Goal: Task Accomplishment & Management: Use online tool/utility

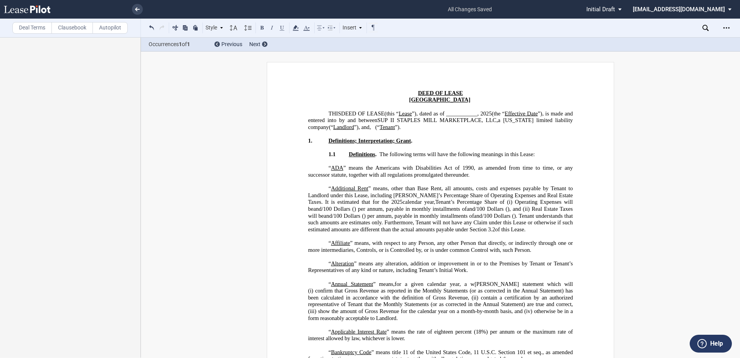
scroll to position [5796, 0]
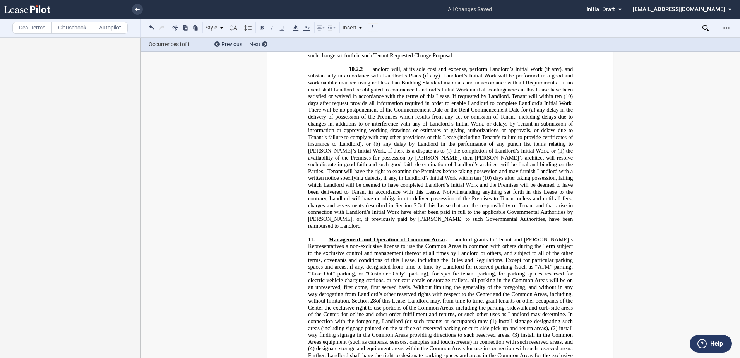
click at [34, 27] on label "Deal Terms" at bounding box center [31, 28] width 39 height 12
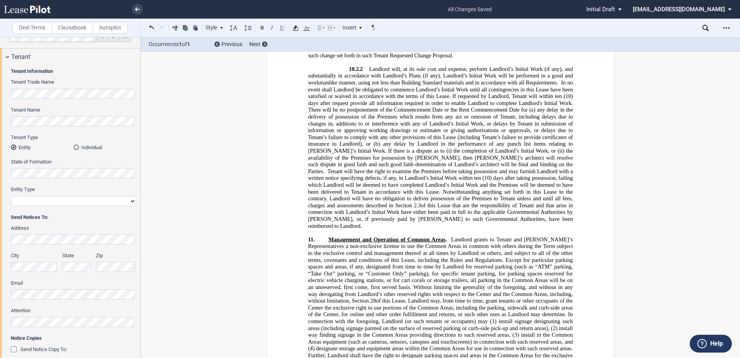
scroll to position [0, 0]
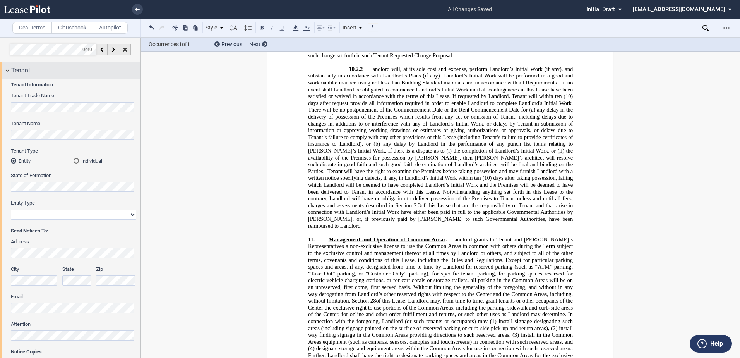
click at [11, 66] on span "Tenant" at bounding box center [20, 70] width 19 height 9
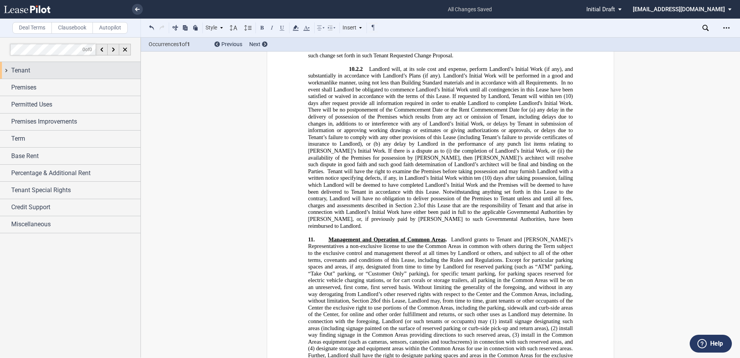
click at [7, 71] on div "Tenant" at bounding box center [70, 70] width 140 height 17
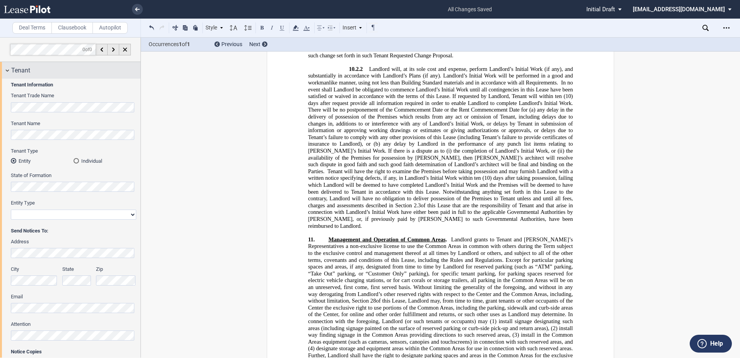
click at [8, 69] on div "Tenant" at bounding box center [70, 70] width 140 height 17
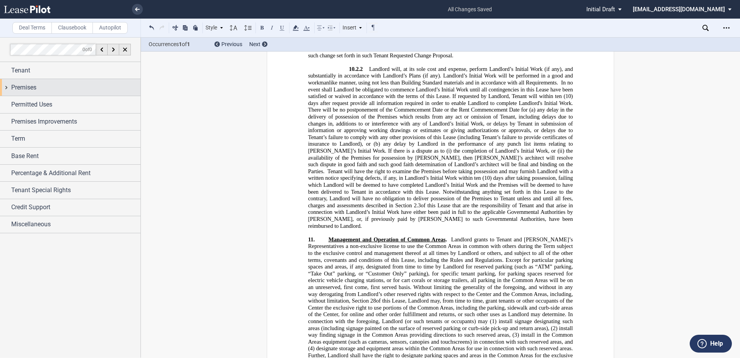
click at [9, 90] on div "Premises" at bounding box center [70, 87] width 140 height 17
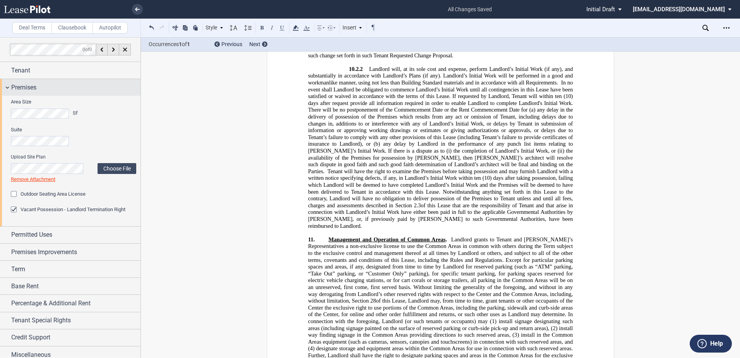
click at [9, 90] on div "Premises" at bounding box center [70, 87] width 140 height 17
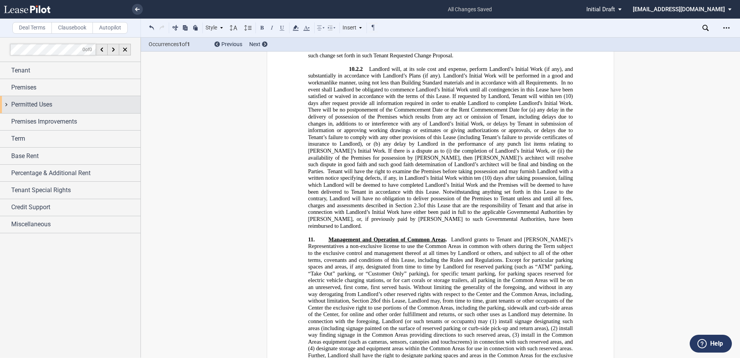
click at [9, 100] on div "Permitted Uses" at bounding box center [70, 104] width 140 height 17
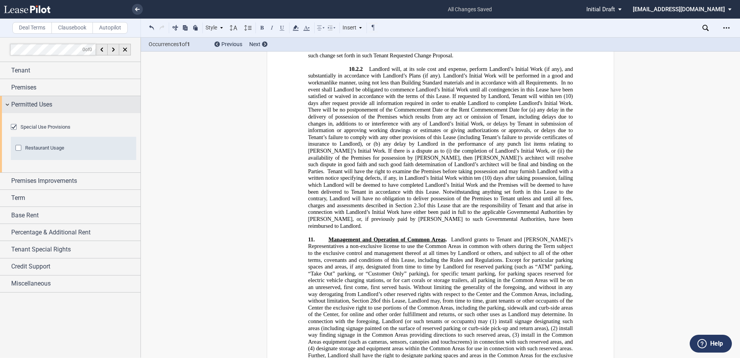
click at [9, 100] on div "Permitted Uses" at bounding box center [70, 104] width 140 height 17
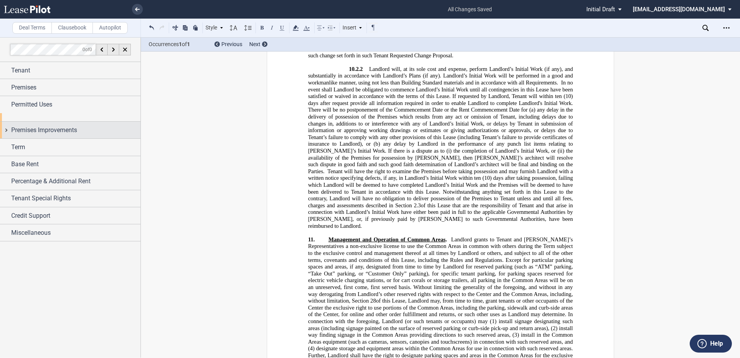
click at [6, 121] on div "Premises Improvements" at bounding box center [70, 129] width 140 height 17
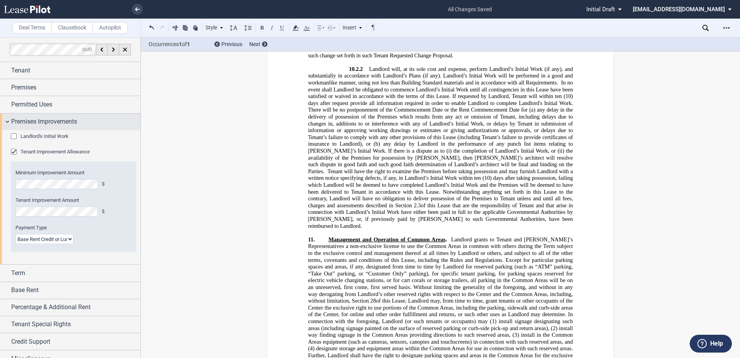
click at [6, 121] on div "Premises Improvements" at bounding box center [70, 121] width 140 height 17
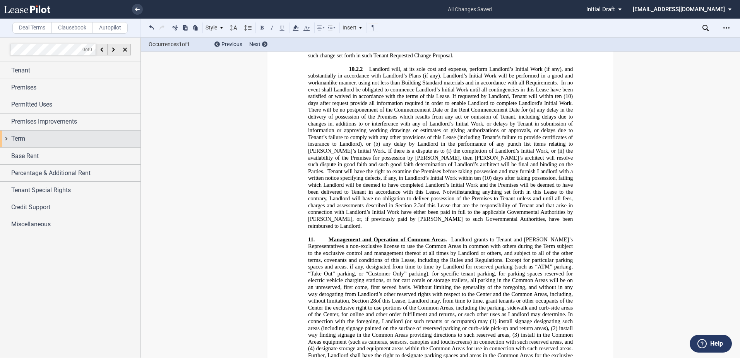
click at [4, 138] on div "Term" at bounding box center [70, 138] width 140 height 17
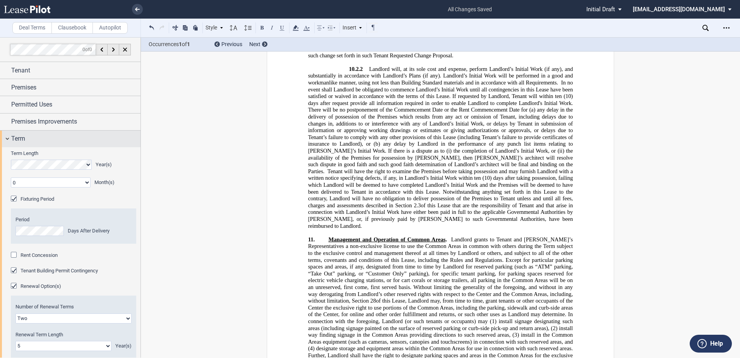
click at [4, 139] on div "Term" at bounding box center [70, 138] width 140 height 17
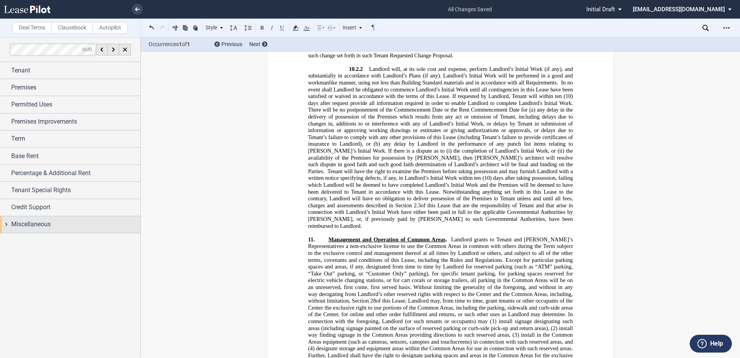
click at [10, 220] on div "Miscellaneous" at bounding box center [70, 224] width 140 height 17
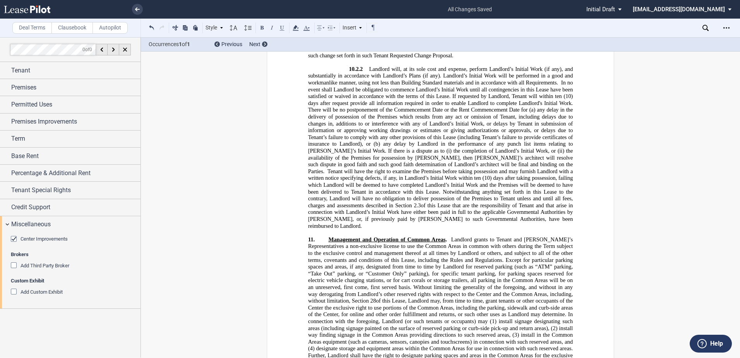
click at [12, 265] on div "Add Third Party Broker" at bounding box center [15, 266] width 8 height 8
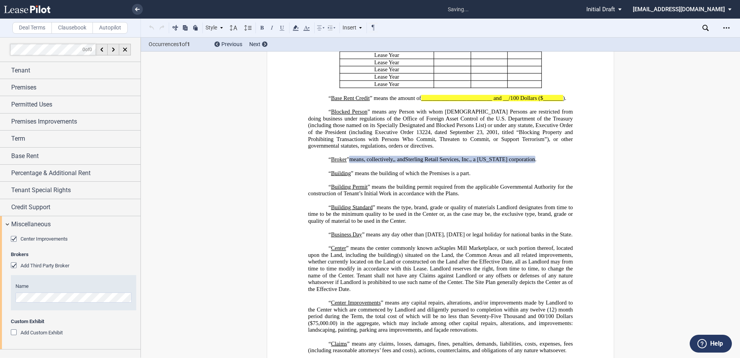
scroll to position [366, 0]
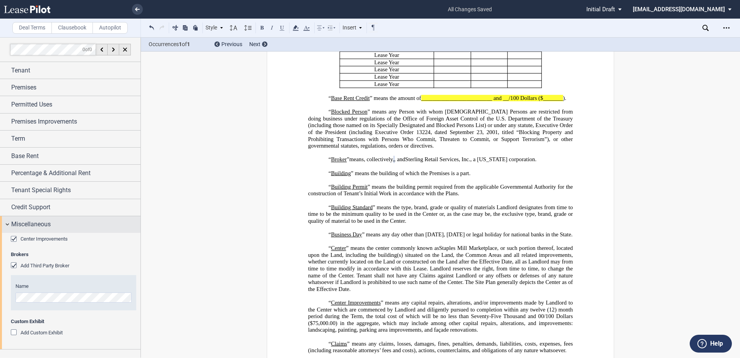
click at [40, 221] on span "Miscellaneous" at bounding box center [30, 223] width 39 height 9
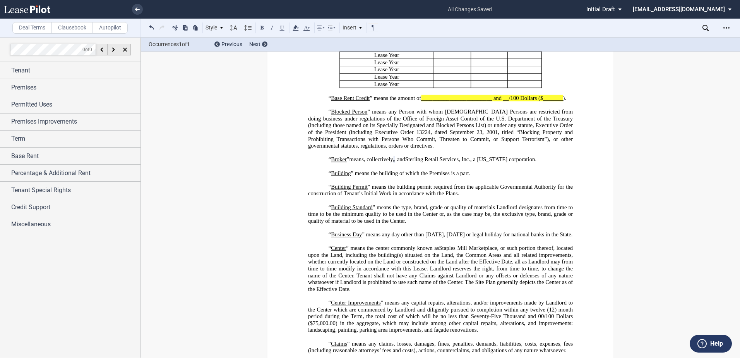
click at [75, 30] on label "Clausebook" at bounding box center [71, 28] width 41 height 12
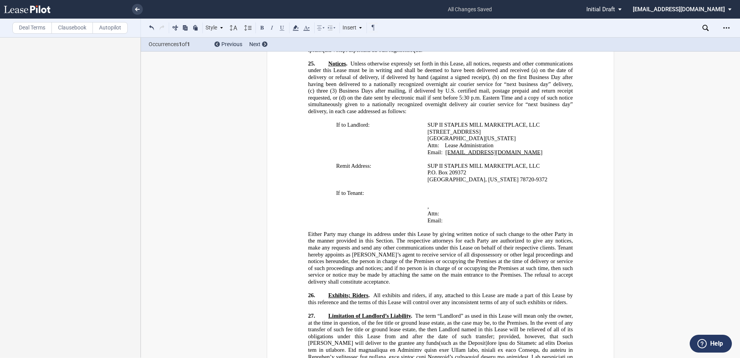
scroll to position [9674, 0]
drag, startPoint x: 424, startPoint y: 169, endPoint x: 442, endPoint y: 171, distance: 17.5
click at [442, 189] on td "﻿ ﻿ ﻿ ﻿ ﻿ ﻿ , ﻿ ﻿ ﻿ ﻿ Attn: ﻿ ﻿ Email: ﻿ ﻿ ﻿" at bounding box center [492, 209] width 137 height 41
click at [294, 30] on icon at bounding box center [295, 27] width 9 height 9
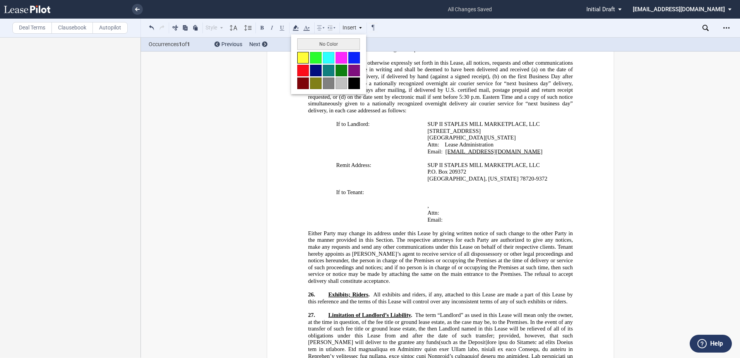
click at [301, 53] on button at bounding box center [303, 58] width 12 height 12
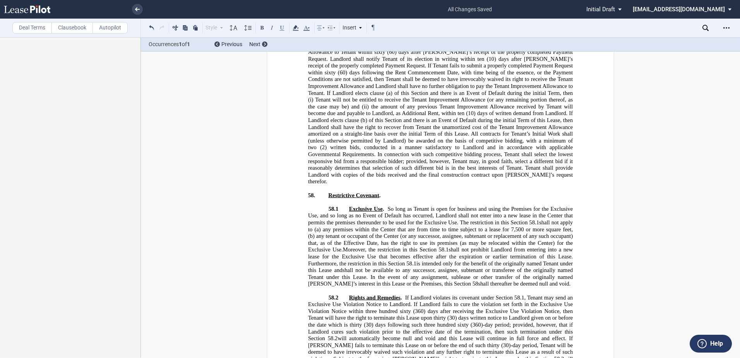
scroll to position [13234, 0]
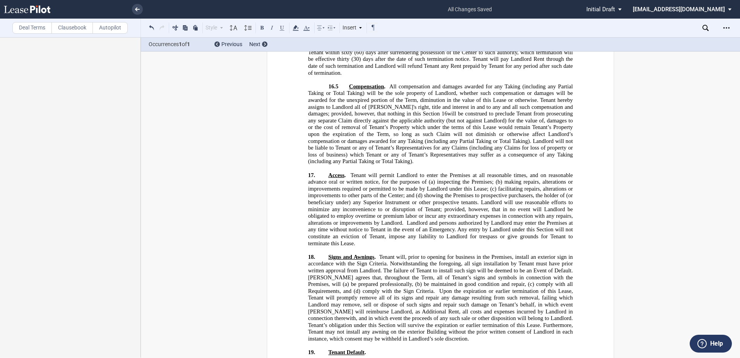
scroll to position [8188, 0]
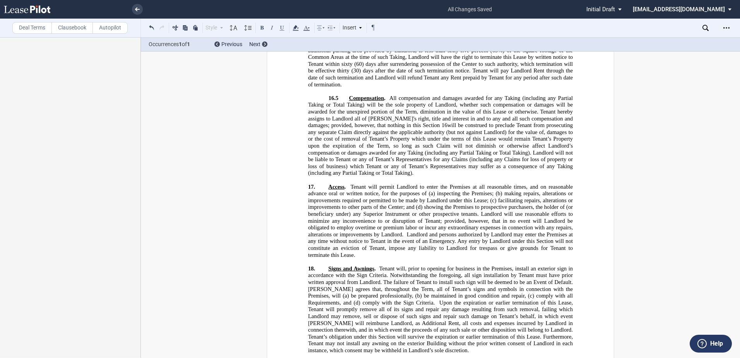
click at [734, 91] on div "LEASE AGREEMENT DEED OF LEASE [GEOGRAPHIC_DATA] [Power Center] [Lifestyle Cente…" at bounding box center [440, 186] width 599 height 16624
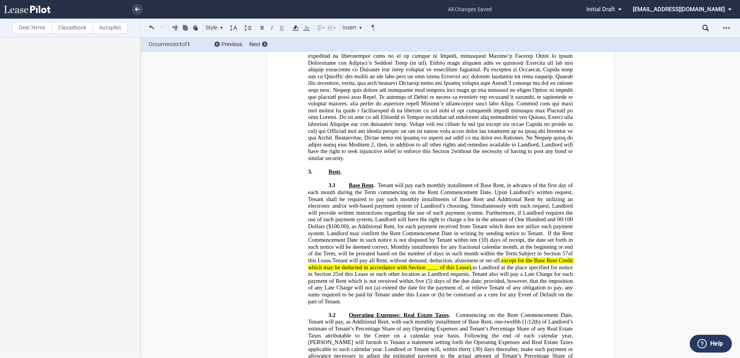
scroll to position [3703, 0]
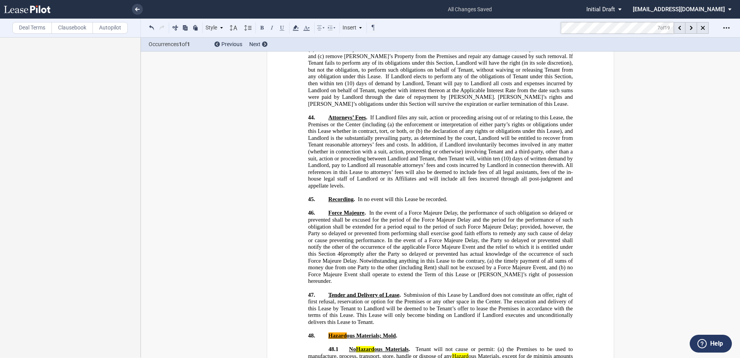
scroll to position [11348, 0]
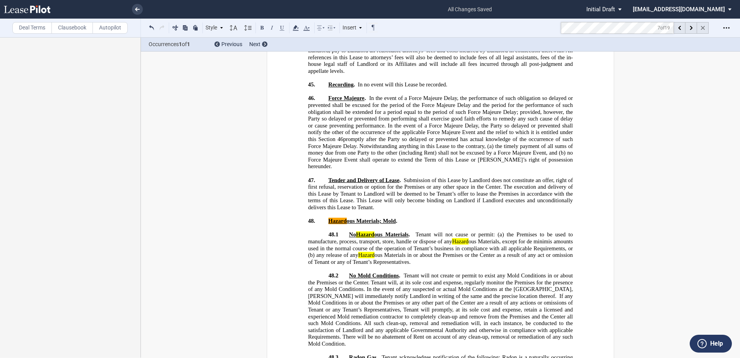
click at [701, 29] on icon at bounding box center [703, 28] width 4 height 4
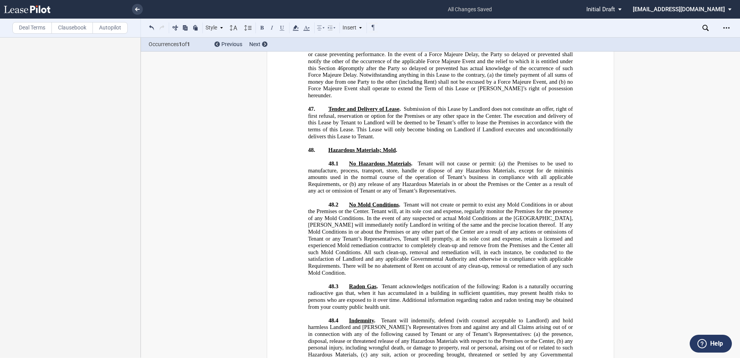
scroll to position [11426, 0]
click at [445, 181] on span "any release of any Hazardous Materials in or about the Premises or the Center a…" at bounding box center [441, 187] width 266 height 13
click at [463, 161] on p "48.1 No Hazardous Materials . Tenant will not cause or permit: (a) the Premises…" at bounding box center [440, 178] width 265 height 34
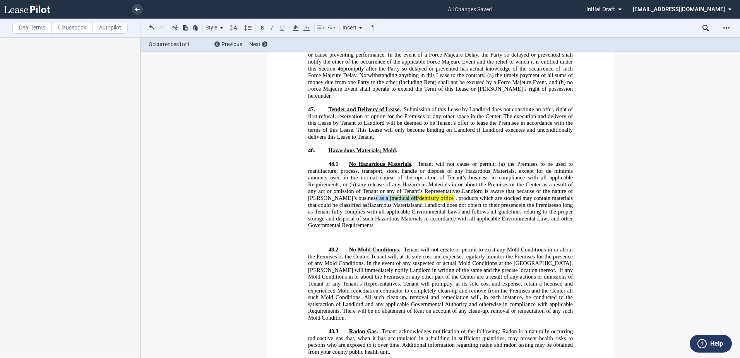
drag, startPoint x: 358, startPoint y: 144, endPoint x: 387, endPoint y: 145, distance: 29.4
click at [387, 188] on span "Landlord is aware that because of the nature of Tenant’s business as a [ medica…" at bounding box center [441, 208] width 266 height 41
click at [390, 195] on span "dentistry office" at bounding box center [405, 198] width 34 height 7
drag, startPoint x: 356, startPoint y: 142, endPoint x: 395, endPoint y: 143, distance: 39.5
click at [395, 188] on span "Landlord is aware that because of the nature of Tenant’s business as a dentistr…" at bounding box center [441, 208] width 266 height 41
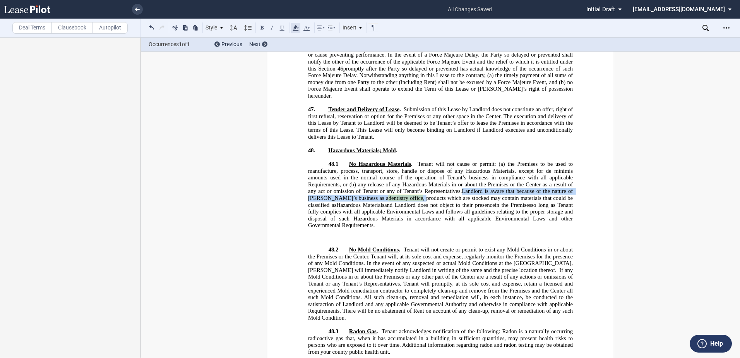
click at [296, 29] on icon at bounding box center [295, 27] width 9 height 9
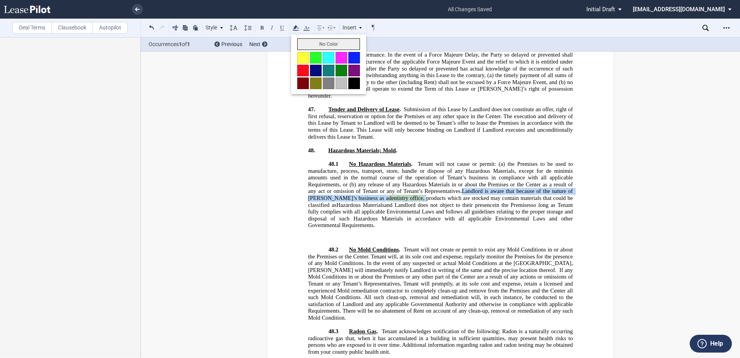
click at [304, 42] on button "No Color" at bounding box center [328, 44] width 63 height 12
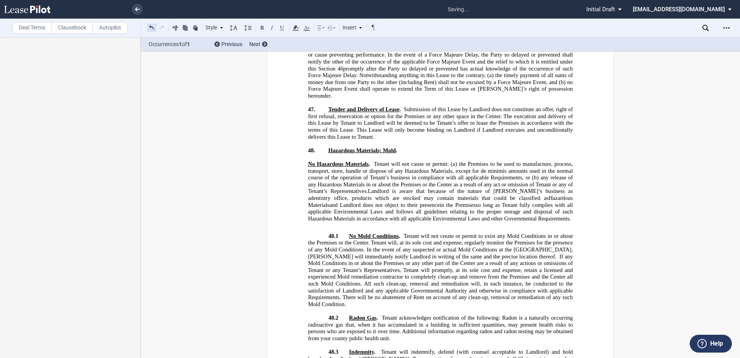
click at [149, 30] on button at bounding box center [151, 27] width 9 height 9
click at [152, 26] on button at bounding box center [151, 27] width 9 height 9
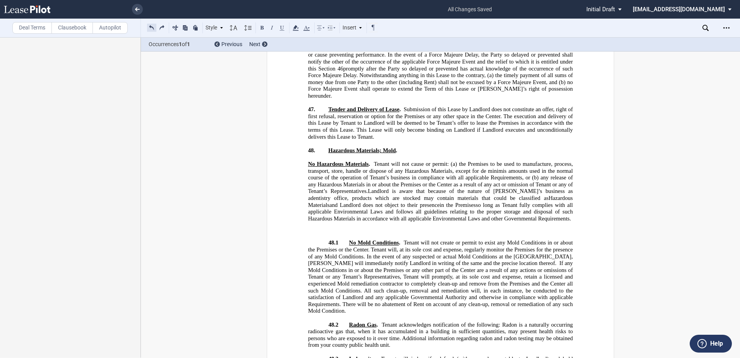
click at [152, 26] on button at bounding box center [151, 27] width 9 height 9
click at [153, 30] on button at bounding box center [151, 27] width 9 height 9
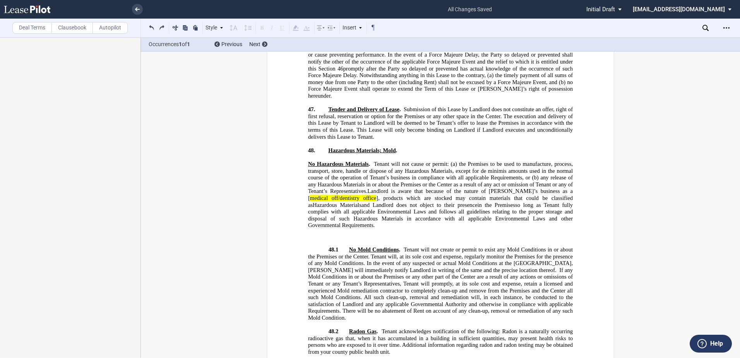
click at [152, 29] on button at bounding box center [151, 27] width 9 height 9
drag, startPoint x: 152, startPoint y: 28, endPoint x: 149, endPoint y: 60, distance: 31.4
click at [149, 60] on div "Deal Terms Clausebook Autopilot Style Section 1 Subsection 1.1 Subsection 1.1.1…" at bounding box center [370, 197] width 740 height 320
click at [152, 25] on button at bounding box center [151, 27] width 9 height 9
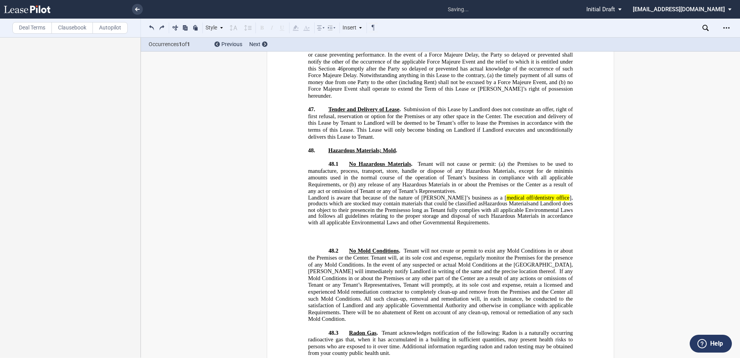
click at [358, 230] on p "﻿" at bounding box center [440, 233] width 265 height 6
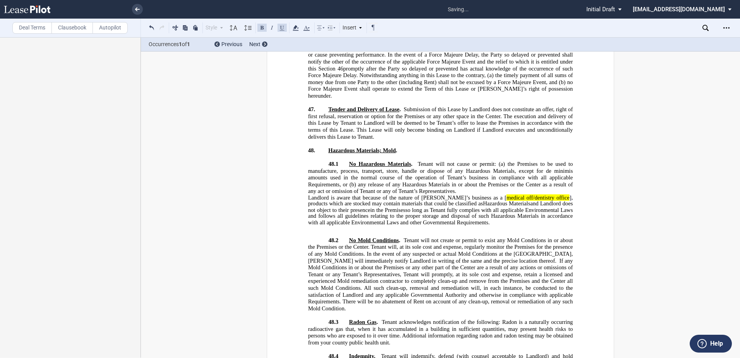
click at [460, 161] on p "48.1 No Hazardous Materials . Tenant will not cause or permit: (a) the Premises…" at bounding box center [440, 178] width 265 height 34
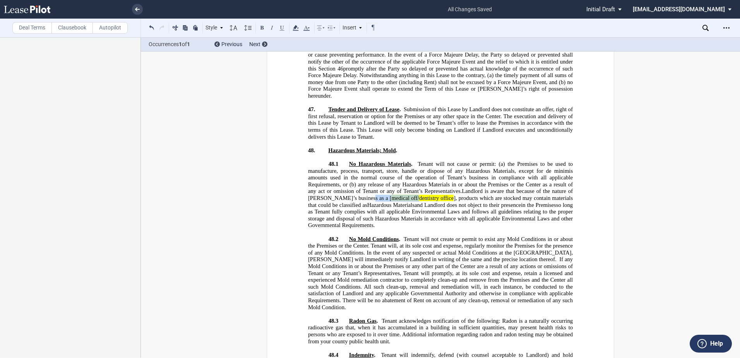
drag, startPoint x: 386, startPoint y: 142, endPoint x: 358, endPoint y: 140, distance: 28.7
click at [358, 188] on span "Landlord is aware that because of the nature of Tenant’s business as a [ medica…" at bounding box center [441, 208] width 266 height 41
click at [393, 195] on span "], products which are stocked may contain materials that could be classified as" at bounding box center [441, 201] width 266 height 13
drag, startPoint x: 358, startPoint y: 143, endPoint x: 414, endPoint y: 146, distance: 56.6
click at [414, 188] on span "Landlord is aware that because of the nature of Tenant’s business as a dentistr…" at bounding box center [441, 208] width 266 height 41
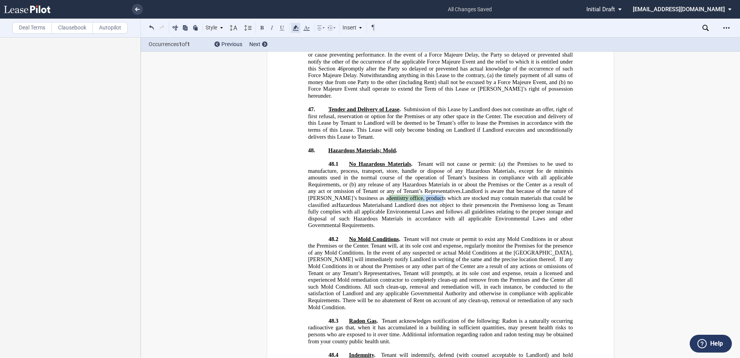
click at [297, 29] on icon at bounding box center [295, 27] width 9 height 9
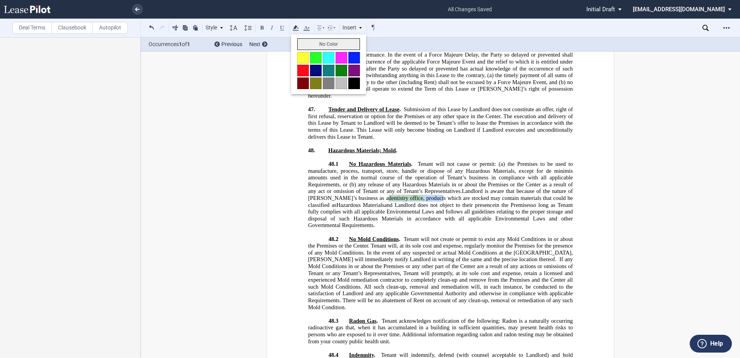
click at [308, 44] on button "No Color" at bounding box center [328, 44] width 63 height 12
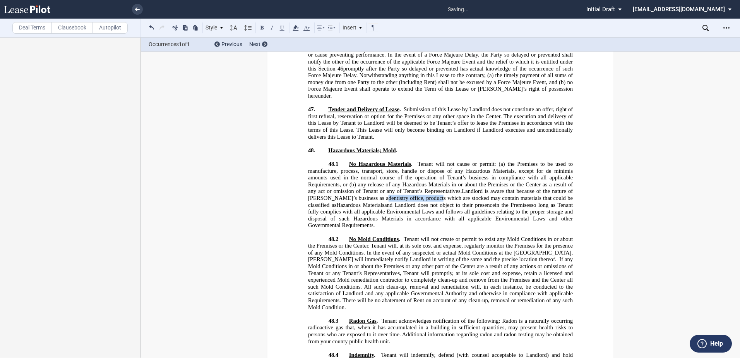
click at [410, 201] on span "so long as Tenant fully complies with all applicable Environmental Laws and fol…" at bounding box center [441, 214] width 266 height 27
click at [402, 235] on span "Tenant will not create or permit to exist any Mold Conditions in or about the P…" at bounding box center [441, 248] width 266 height 27
click at [399, 235] on span "Tenant will not create or permit to exist any Mold Conditions in or about the P…" at bounding box center [441, 248] width 266 height 27
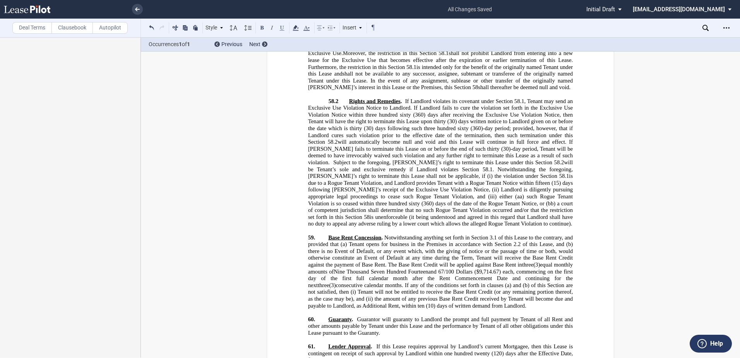
scroll to position [13437, 0]
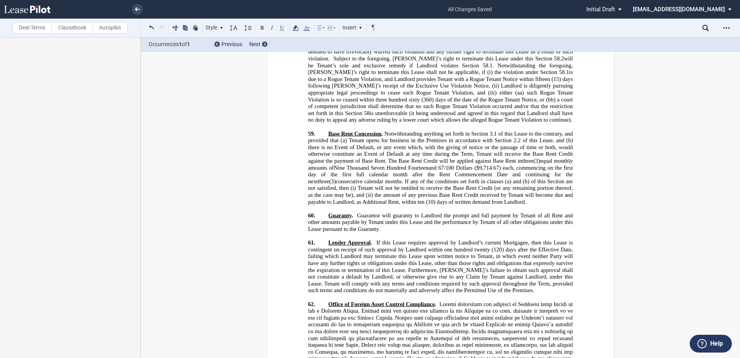
click at [325, 232] on p "﻿" at bounding box center [440, 235] width 265 height 7
click at [328, 239] on span "Lender Approval" at bounding box center [349, 242] width 42 height 7
click at [323, 212] on p "60. Guaranty . Guarantor will guaranty to Landlord the prompt and full payment …" at bounding box center [440, 222] width 265 height 21
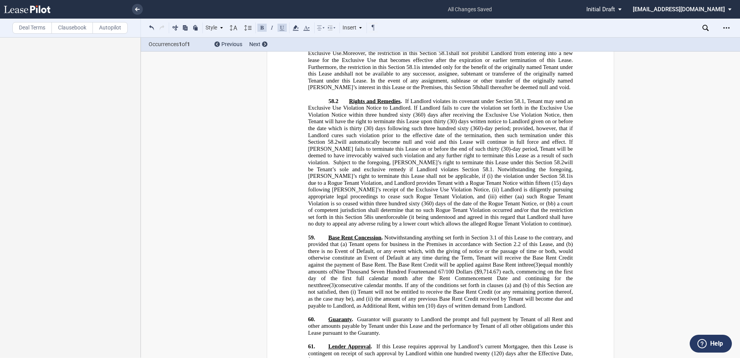
scroll to position [13205, 0]
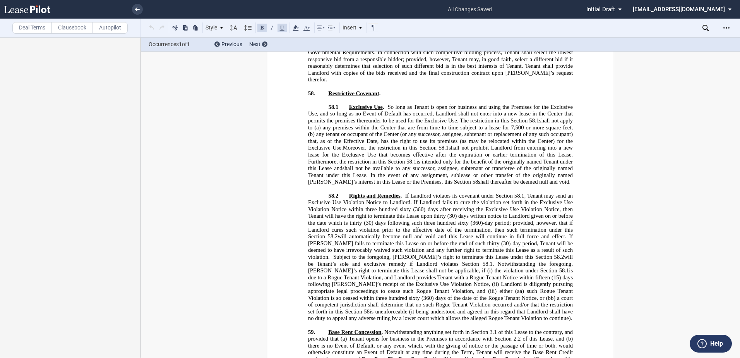
scroll to position [13283, 0]
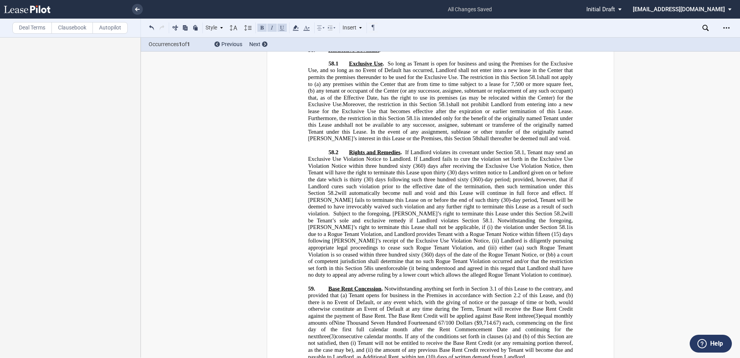
drag, startPoint x: 306, startPoint y: 311, endPoint x: 323, endPoint y: 313, distance: 16.7
click at [36, 26] on label "Deal Terms" at bounding box center [31, 28] width 39 height 12
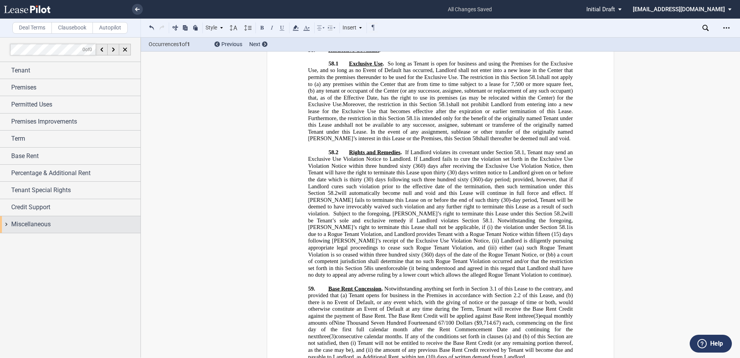
click at [29, 226] on span "Miscellaneous" at bounding box center [30, 223] width 39 height 9
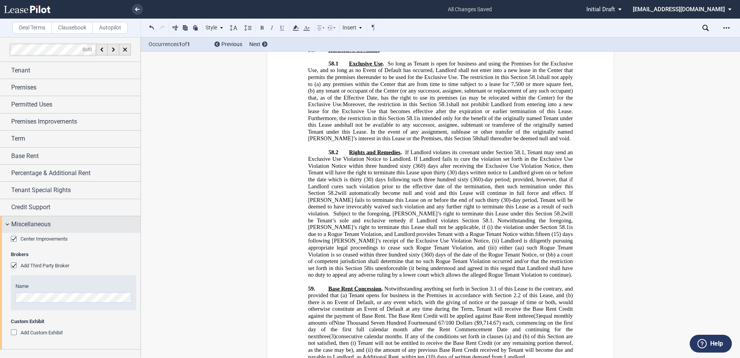
click at [39, 220] on span "Miscellaneous" at bounding box center [30, 223] width 39 height 9
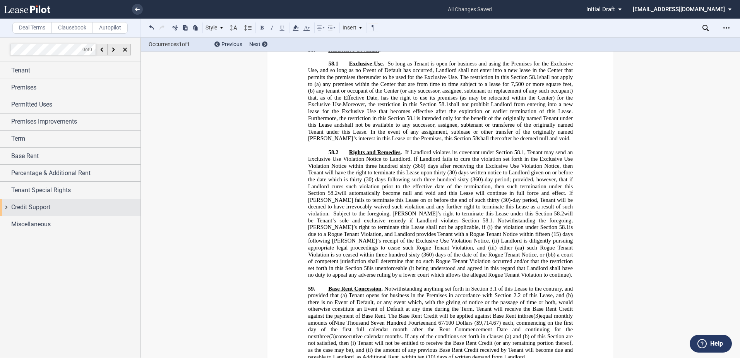
click at [39, 207] on span "Credit Support" at bounding box center [30, 206] width 39 height 9
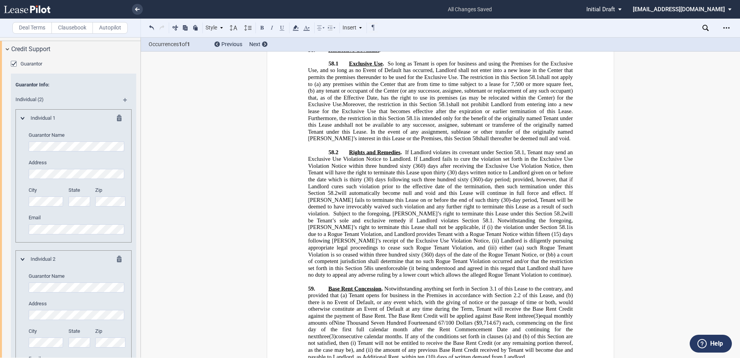
scroll to position [155, 0]
click at [124, 102] on md-icon at bounding box center [128, 105] width 10 height 9
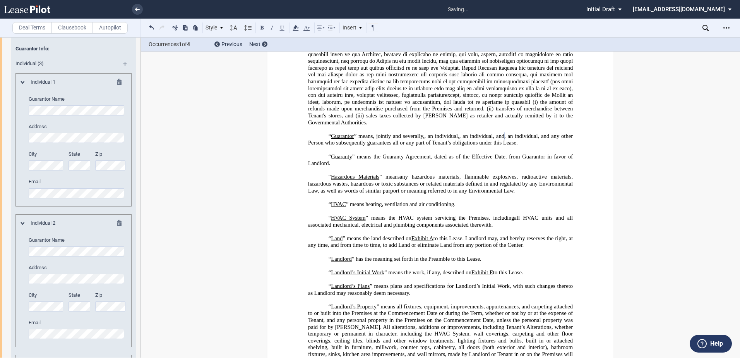
scroll to position [193, 0]
click at [126, 106] on div "Individual 1 Guarantor Name Address City State Zip" at bounding box center [73, 140] width 116 height 133
click at [125, 65] on md-icon at bounding box center [128, 66] width 10 height 9
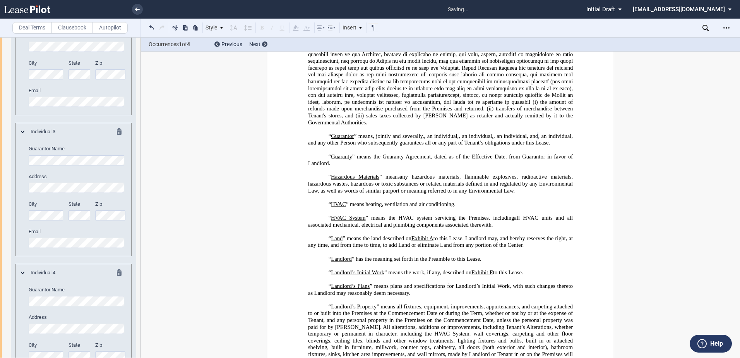
click at [17, 105] on div "Individual 2 Guarantor Name Address City State Zip" at bounding box center [73, 48] width 116 height 133
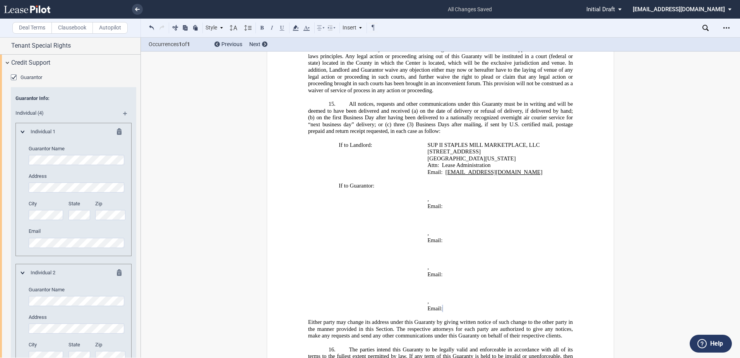
scroll to position [0, 0]
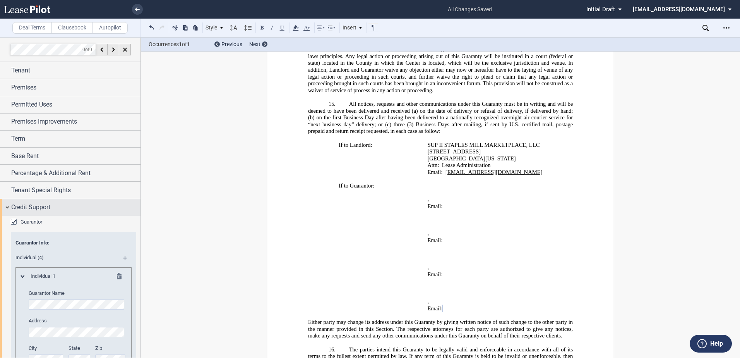
click at [5, 207] on div "Credit Support" at bounding box center [70, 207] width 140 height 17
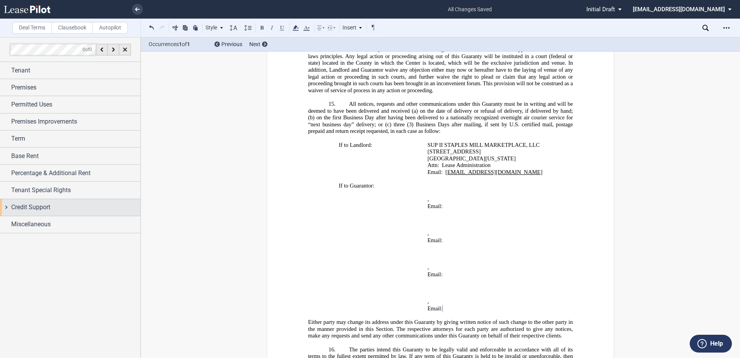
click at [51, 212] on div "Credit Support" at bounding box center [75, 206] width 129 height 9
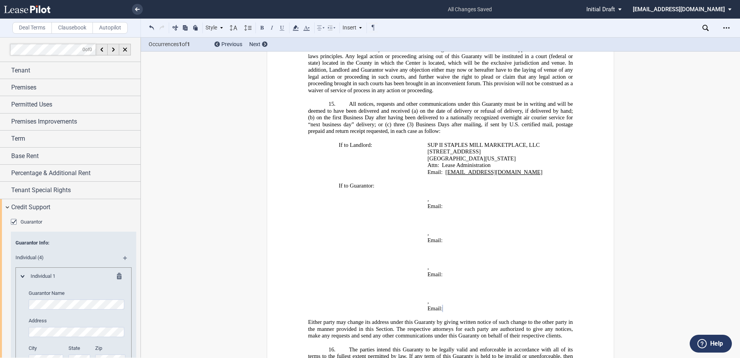
click at [63, 24] on label "Clausebook" at bounding box center [71, 28] width 41 height 12
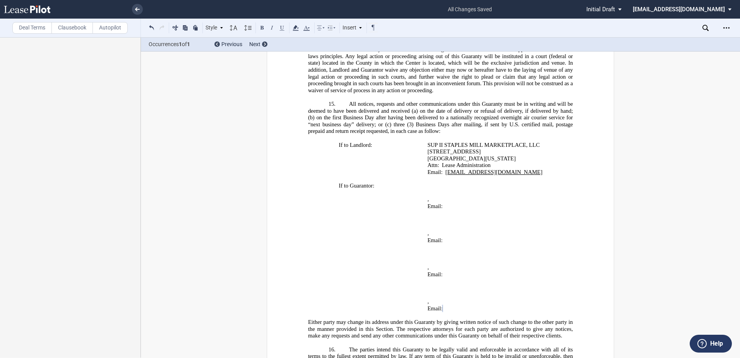
click at [65, 30] on label "Clausebook" at bounding box center [71, 28] width 41 height 12
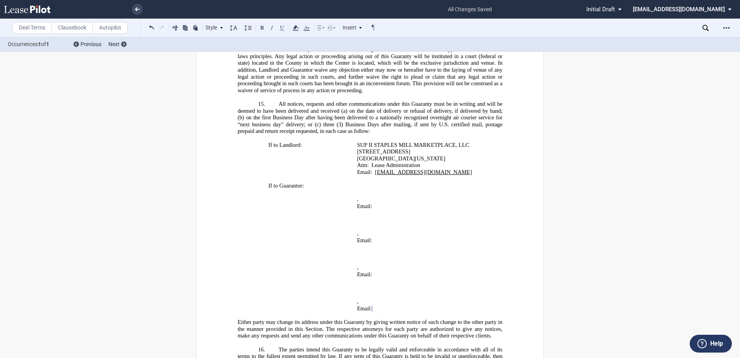
click at [65, 30] on label "Clausebook" at bounding box center [71, 28] width 41 height 12
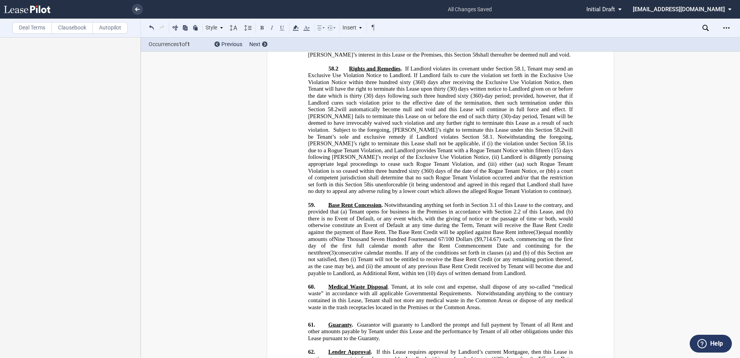
scroll to position [13425, 0]
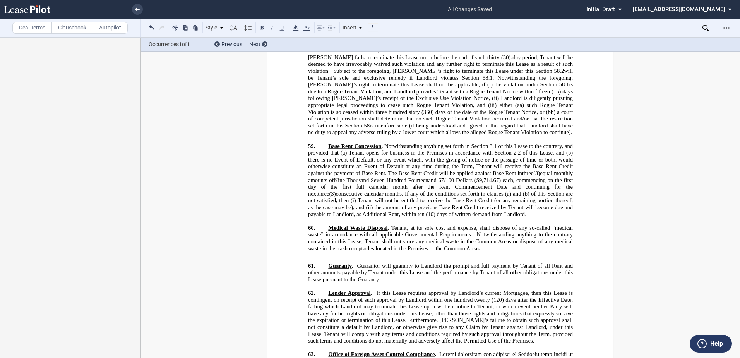
click at [488, 224] on p "60. ﻿ Medical Waste Disposal . Tenant, at its sole cost and expense, shall disp…" at bounding box center [440, 237] width 265 height 27
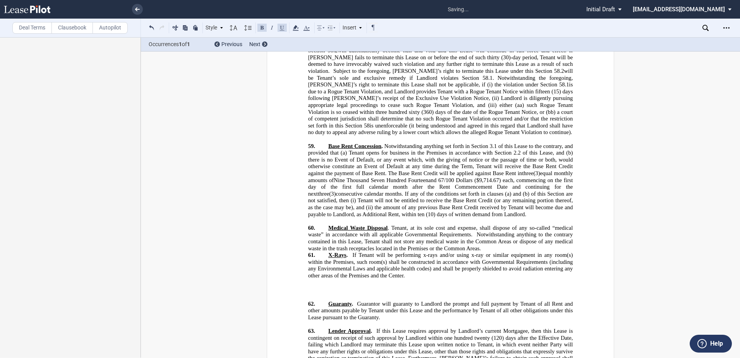
click at [487, 224] on p "60. ﻿ Medical Waste Disposal . Tenant, at its sole cost and expense, shall disp…" at bounding box center [440, 237] width 265 height 27
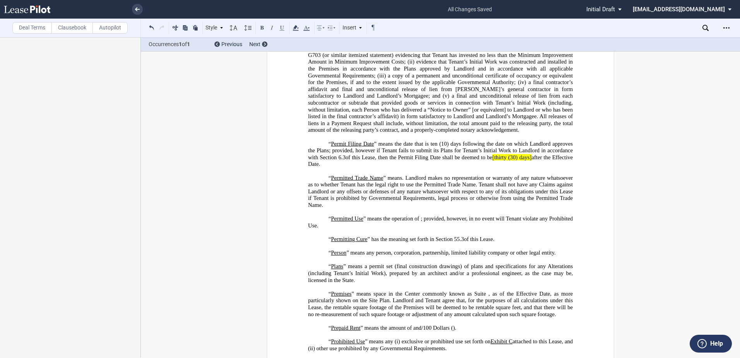
scroll to position [2359, 0]
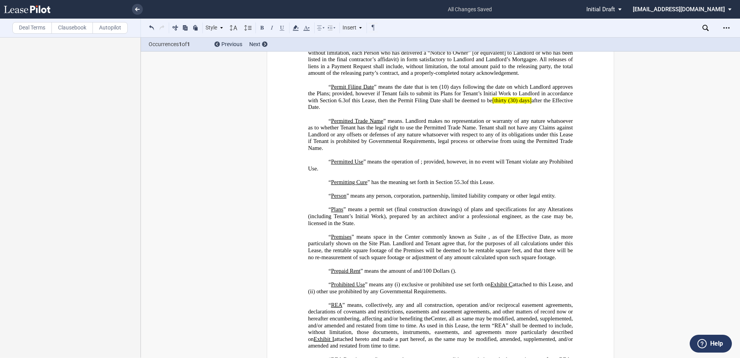
click at [398, 172] on p "“ Permitted Use ” means the operation of ﻿ ﻿ ; provided, however, in no event w…" at bounding box center [440, 165] width 265 height 14
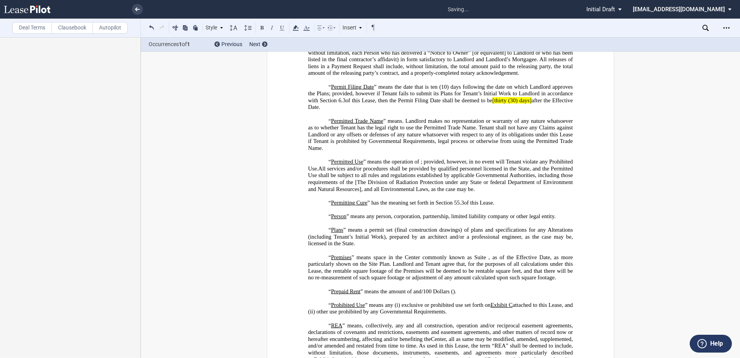
click at [456, 192] on span "All services and/or procedures shall be provided by qualified personnel license…" at bounding box center [441, 178] width 266 height 27
drag, startPoint x: 446, startPoint y: 239, endPoint x: 454, endPoint y: 239, distance: 7.7
click at [446, 192] on span "All services and/or procedures shall be provided by qualified personnel license…" at bounding box center [441, 178] width 266 height 27
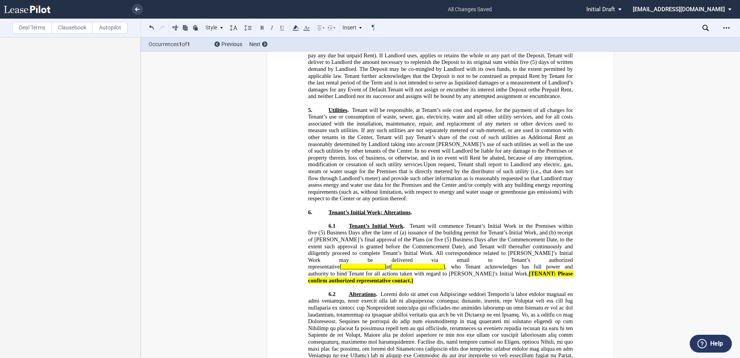
scroll to position [4836, 0]
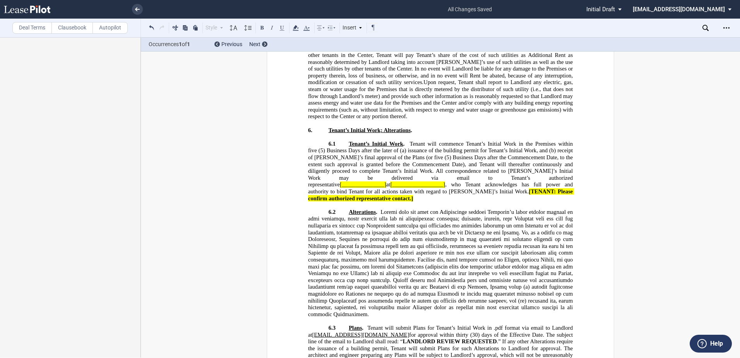
drag, startPoint x: 736, startPoint y: 120, endPoint x: 741, endPoint y: 178, distance: 58.7
click at [739, 178] on html ".bocls-1{fill:#26354a;fill-rule:evenodd} Loading... × all changes saved Pending…" at bounding box center [370, 179] width 740 height 358
drag, startPoint x: 739, startPoint y: 166, endPoint x: 732, endPoint y: 101, distance: 65.7
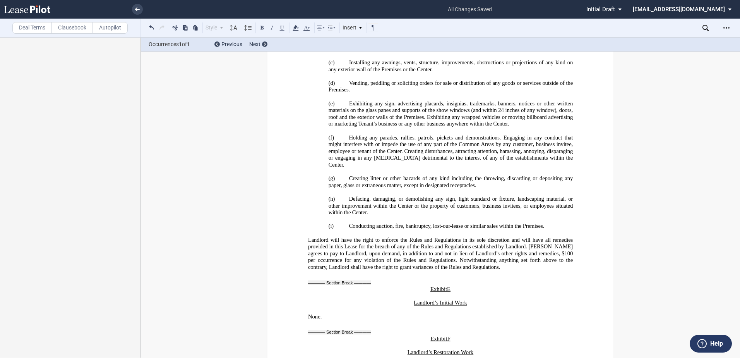
scroll to position [15741, 0]
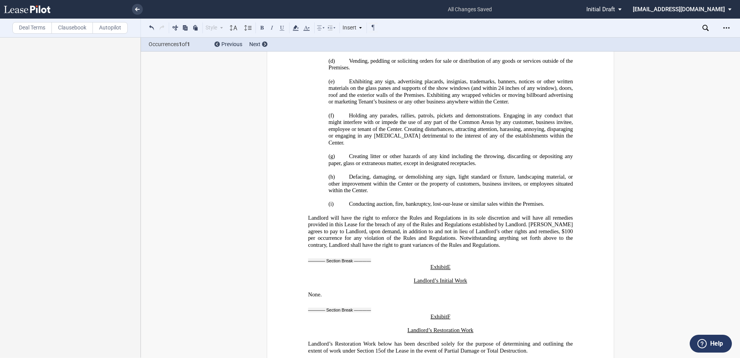
drag, startPoint x: 414, startPoint y: 255, endPoint x: 476, endPoint y: 255, distance: 61.9
click at [476, 357] on p "[TO BE INSERTED]" at bounding box center [440, 363] width 265 height 7
click at [25, 25] on label "Deal Terms" at bounding box center [31, 28] width 39 height 12
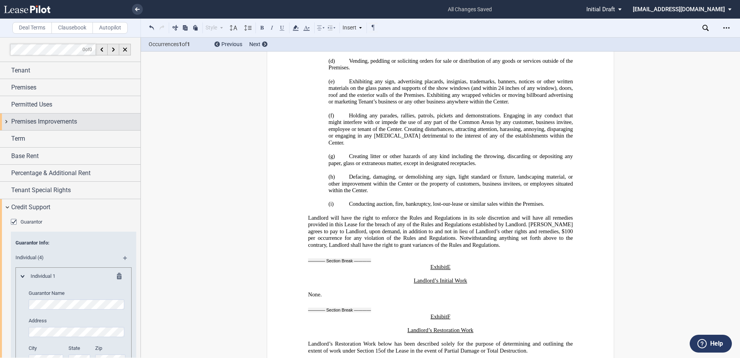
click at [41, 123] on span "Premises Improvements" at bounding box center [44, 121] width 66 height 9
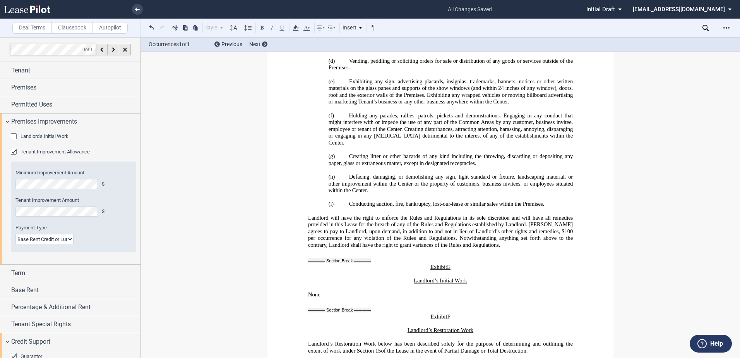
click at [19, 27] on label "Deal Terms" at bounding box center [31, 28] width 39 height 12
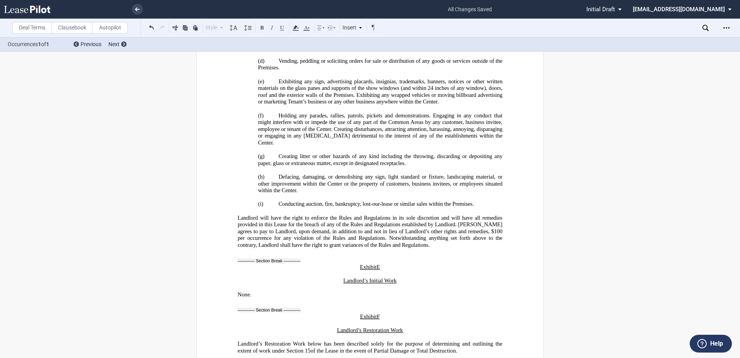
click at [70, 27] on label "Clausebook" at bounding box center [71, 28] width 41 height 12
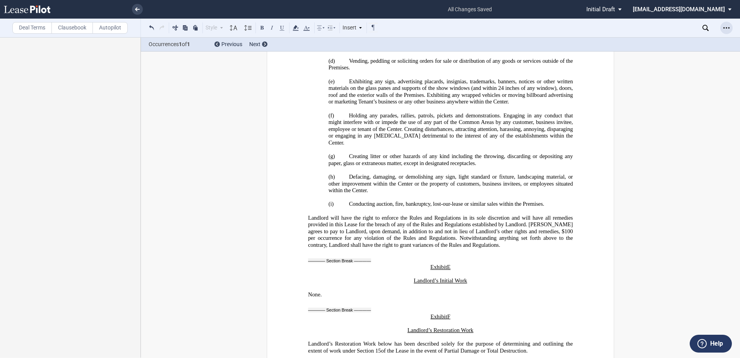
click at [727, 25] on icon "Open Lease options menu" at bounding box center [726, 28] width 6 height 6
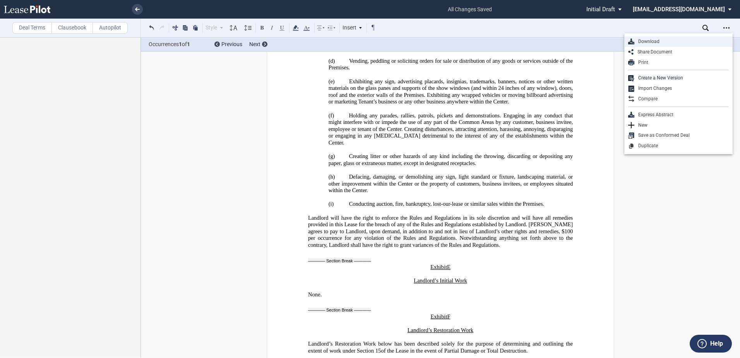
click at [647, 41] on div "Download" at bounding box center [681, 41] width 94 height 7
